Goal: Task Accomplishment & Management: Manage account settings

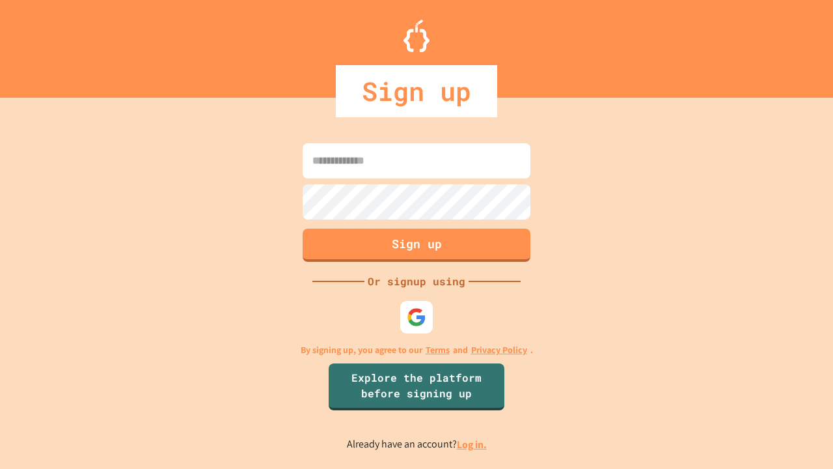
click at [473, 444] on link "Log in." at bounding box center [472, 445] width 30 height 14
